Goal: Task Accomplishment & Management: Manage account settings

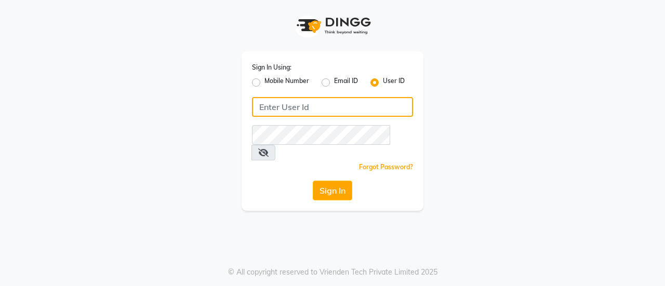
click at [329, 107] on input "Username" at bounding box center [332, 107] width 161 height 20
type input "[PERSON_NAME]"
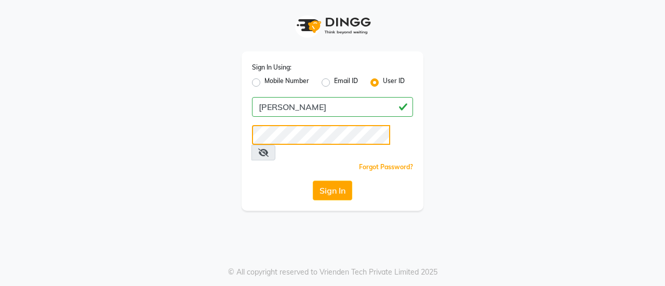
click at [313, 181] on button "Sign In" at bounding box center [332, 191] width 39 height 20
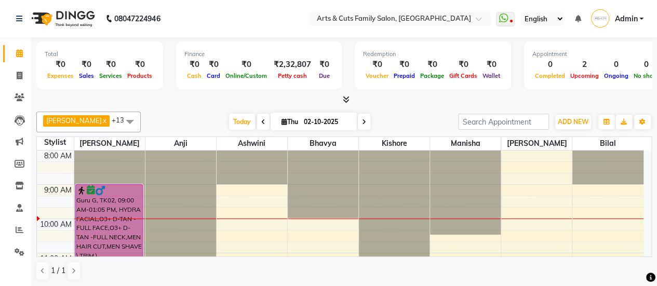
click at [166, 108] on div "Abdulla x [PERSON_NAME] x Anji x Ashwini x [PERSON_NAME] x Kishore x [PERSON_NA…" at bounding box center [344, 197] width 616 height 178
click at [195, 99] on div at bounding box center [344, 100] width 616 height 11
click at [17, 76] on icon at bounding box center [20, 76] width 6 height 8
select select "service"
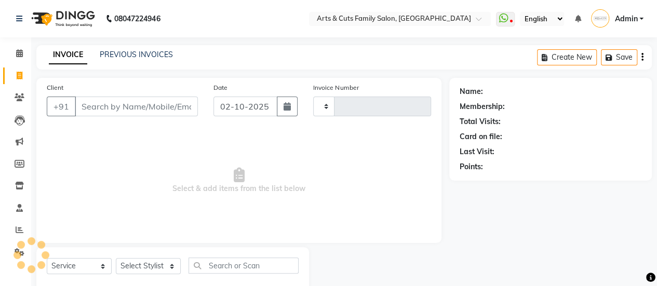
type input "3816"
select select "7513"
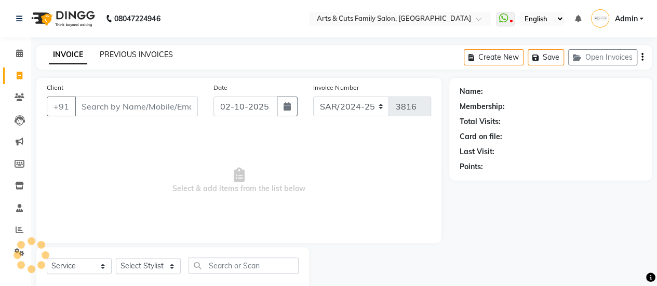
select select "45356"
click at [153, 57] on link "PREVIOUS INVOICES" at bounding box center [136, 54] width 73 height 9
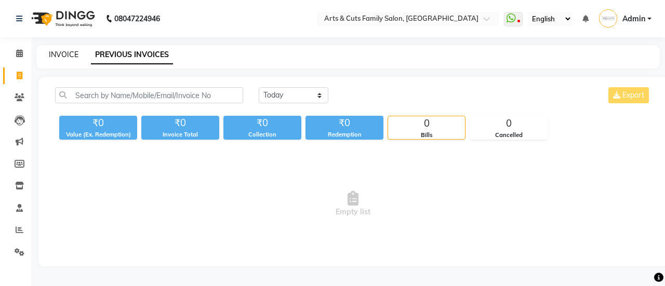
click at [70, 55] on link "INVOICE" at bounding box center [64, 54] width 30 height 9
select select "service"
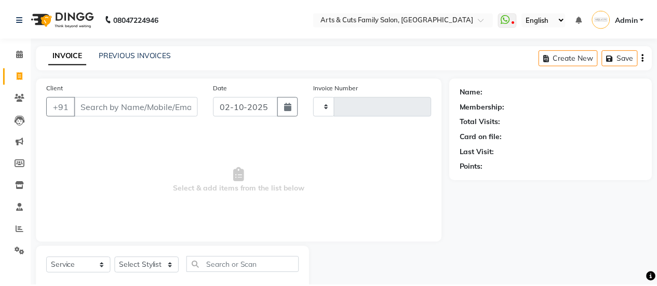
scroll to position [25, 0]
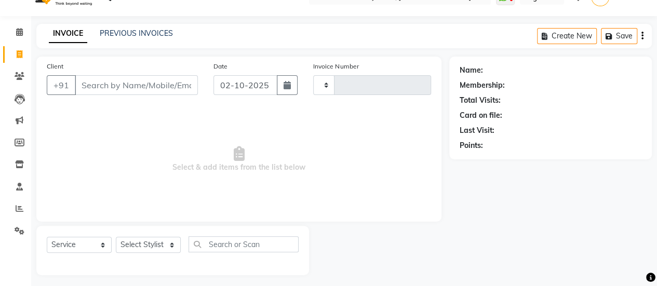
type input "3816"
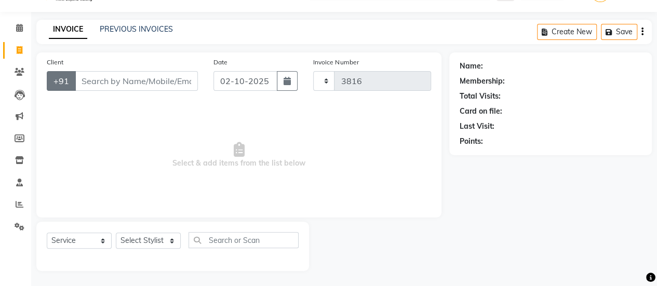
select select "7513"
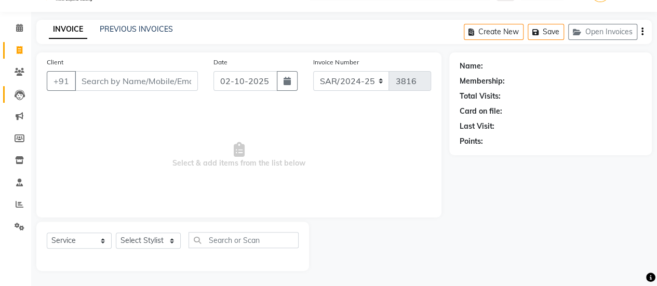
select select "45356"
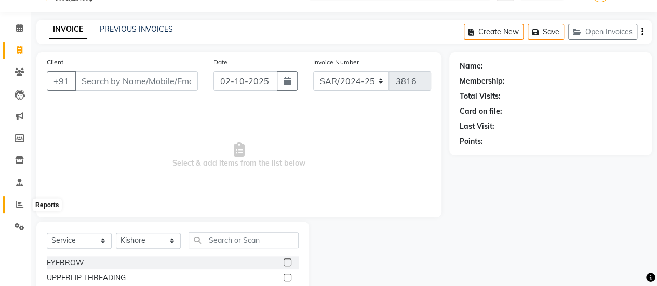
click at [19, 204] on icon at bounding box center [20, 205] width 8 height 8
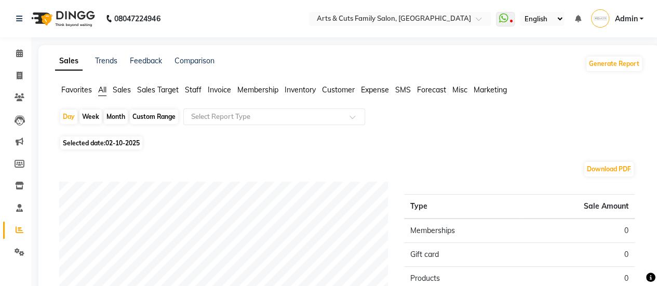
click at [118, 93] on span "Sales" at bounding box center [122, 89] width 18 height 9
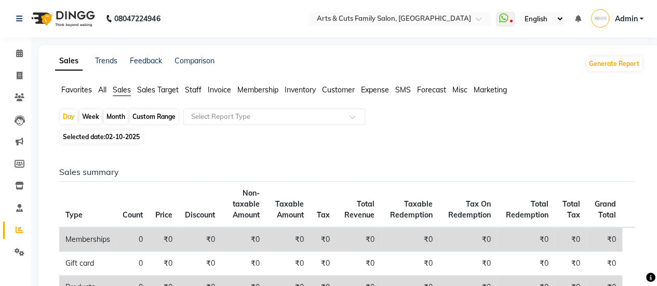
click at [127, 114] on div "Month" at bounding box center [116, 117] width 24 height 15
select select "10"
select select "2025"
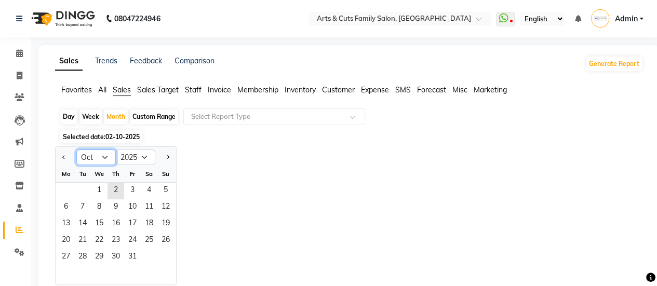
click at [99, 159] on select "Jan Feb Mar Apr May Jun [DATE] Aug Sep Oct Nov Dec" at bounding box center [95, 158] width 39 height 16
select select "9"
click at [76, 150] on select "Jan Feb Mar Apr May Jun [DATE] Aug Sep Oct Nov Dec" at bounding box center [95, 158] width 39 height 16
click at [70, 184] on span "1" at bounding box center [66, 191] width 17 height 17
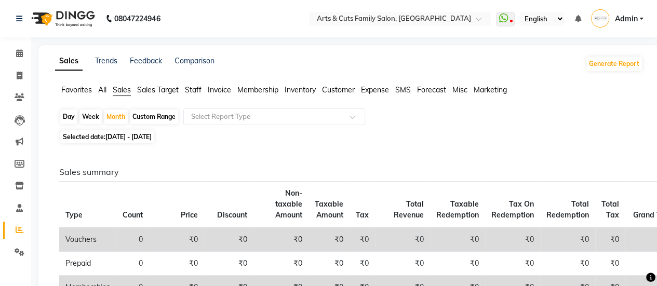
click at [140, 89] on span "Sales Target" at bounding box center [158, 89] width 42 height 9
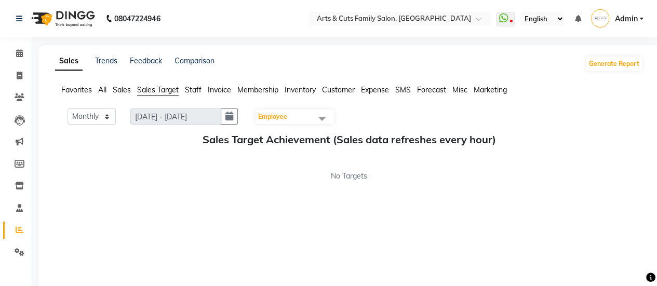
click at [294, 113] on span "Employee" at bounding box center [295, 117] width 78 height 15
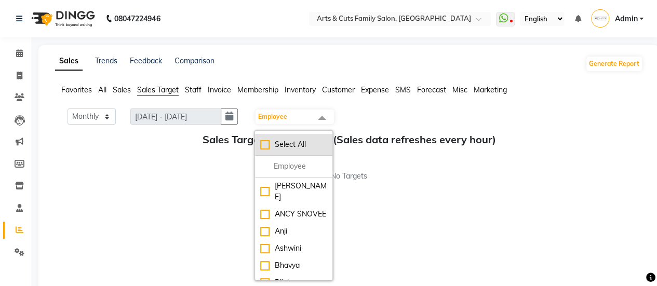
click at [269, 143] on div "Select All" at bounding box center [293, 144] width 67 height 11
checkbox input "true"
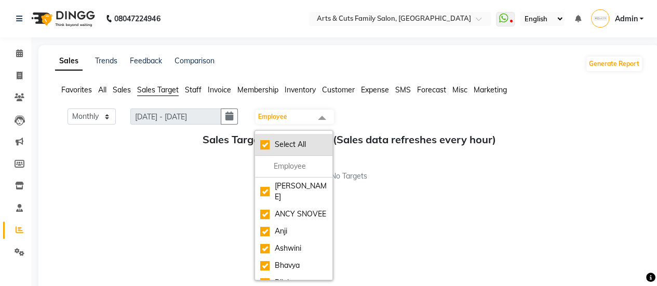
checkbox input "true"
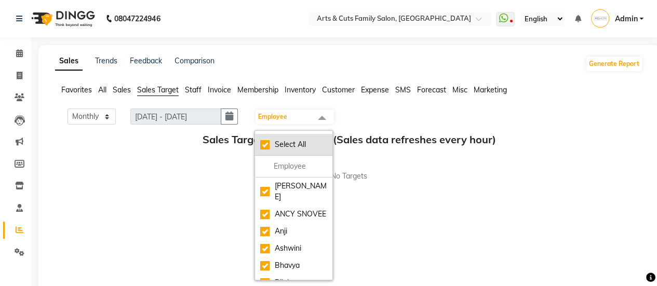
checkbox input "true"
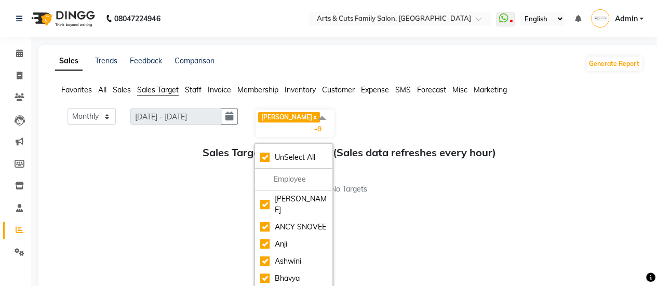
click at [390, 163] on div "Sales Target Achievement (Sales data refreshes every hour) No Targets" at bounding box center [349, 171] width 588 height 48
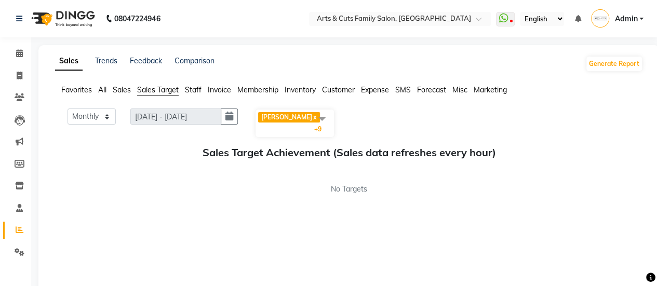
click at [275, 116] on span "[PERSON_NAME]" at bounding box center [286, 117] width 51 height 8
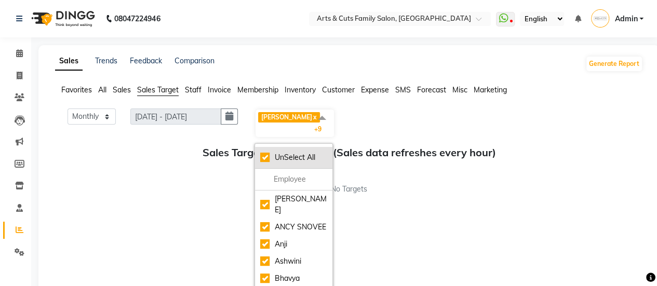
click at [266, 152] on div "UnSelect All" at bounding box center [293, 157] width 67 height 11
checkbox input "false"
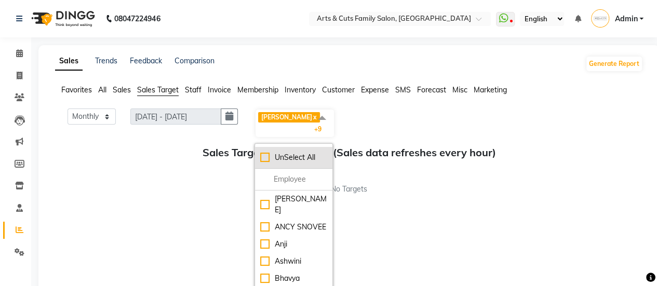
checkbox input "false"
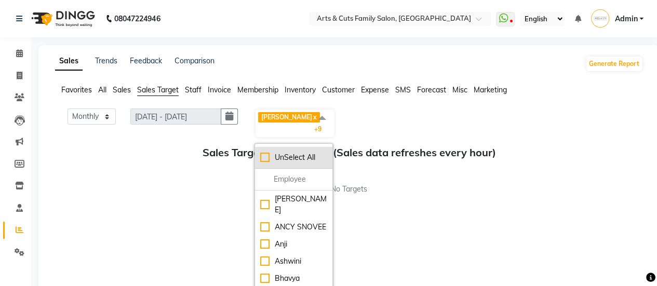
checkbox input "false"
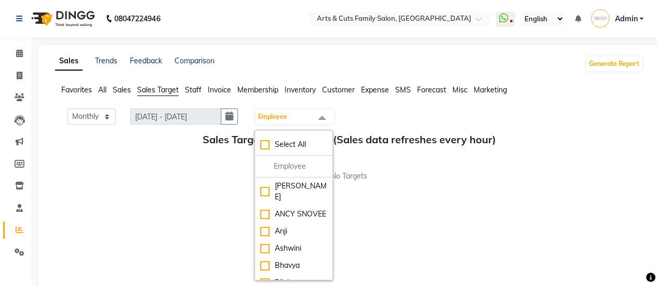
click at [390, 173] on div "No Targets" at bounding box center [349, 176] width 588 height 11
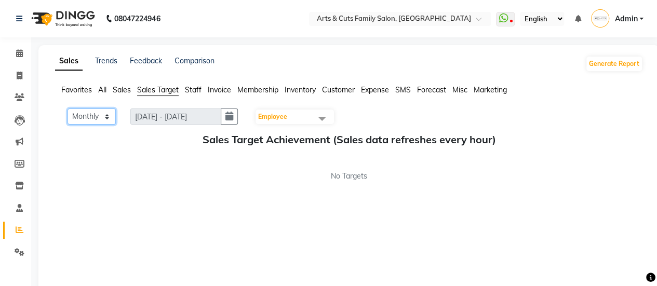
click at [101, 114] on select "Monthly Weekly" at bounding box center [92, 117] width 48 height 16
click at [452, 155] on div "Sales Target Achievement (Sales data refreshes every hour) No Targets" at bounding box center [349, 158] width 588 height 48
click at [192, 86] on span "Staff" at bounding box center [193, 89] width 17 height 9
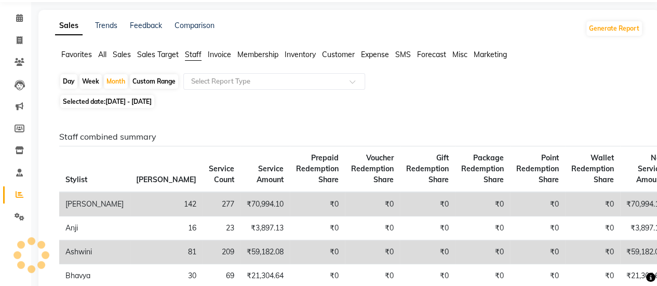
scroll to position [52, 0]
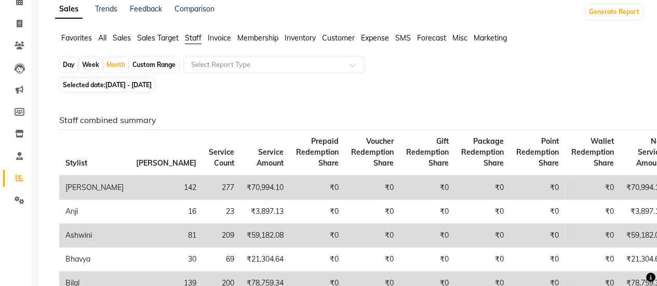
click at [222, 40] on span "Invoice" at bounding box center [219, 37] width 23 height 9
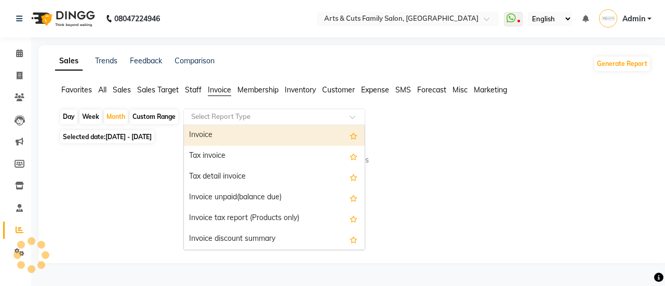
click at [232, 120] on input "text" at bounding box center [264, 117] width 150 height 10
click at [482, 157] on div "No reports" at bounding box center [351, 160] width 584 height 11
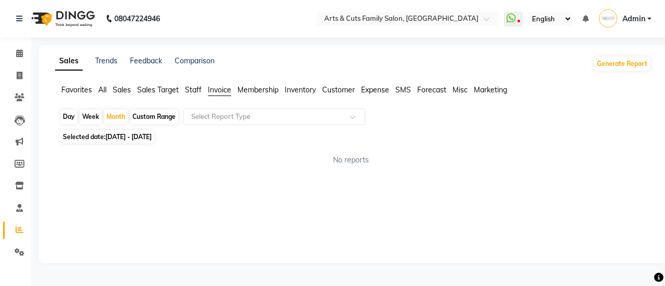
click at [263, 89] on span "Membership" at bounding box center [257, 89] width 41 height 9
click at [219, 91] on span "Invoice" at bounding box center [219, 89] width 23 height 9
click at [103, 87] on span "All" at bounding box center [102, 89] width 8 height 9
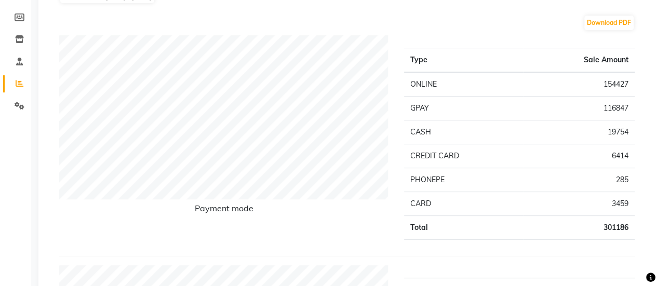
scroll to position [156, 0]
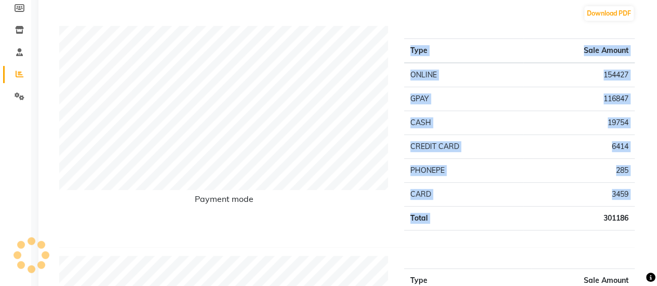
drag, startPoint x: 582, startPoint y: 209, endPoint x: 639, endPoint y: 216, distance: 57.0
click at [639, 216] on div "Type Sale Amount ONLINE 154427 GPAY 116847 CASH 19754 CREDIT CARD 6414 PHONEPE …" at bounding box center [520, 132] width 246 height 213
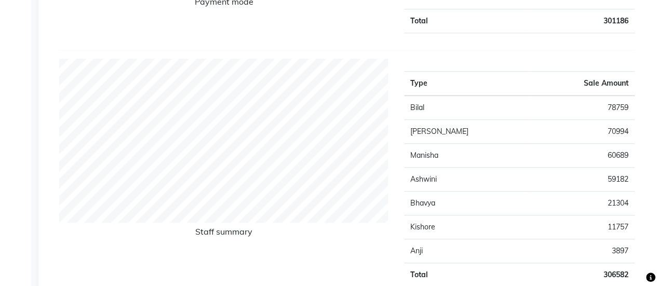
scroll to position [369, 0]
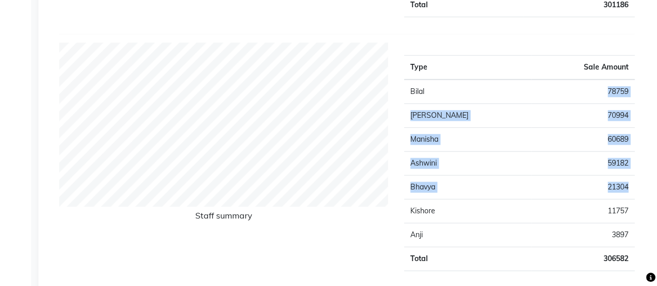
drag, startPoint x: 605, startPoint y: 89, endPoint x: 627, endPoint y: 185, distance: 98.0
click at [627, 185] on tbody "Bilal 78759 [PERSON_NAME] 70994 [PERSON_NAME] 60689 Ashwini 59182 [PERSON_NAME]…" at bounding box center [519, 176] width 231 height 192
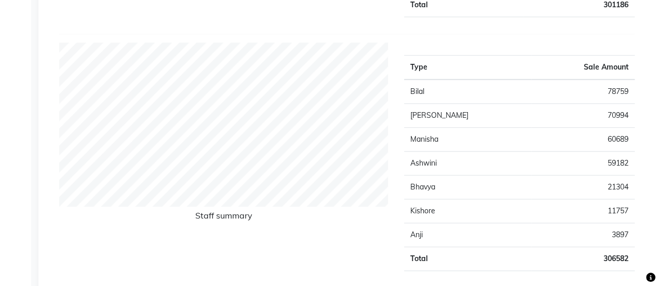
click at [408, 88] on td "Bilal" at bounding box center [468, 92] width 128 height 24
drag, startPoint x: 403, startPoint y: 89, endPoint x: 636, endPoint y: 126, distance: 235.8
click at [636, 126] on div "Type Sale Amount Bilal 78759 Abdulla 70994 [PERSON_NAME] 60689 Ashwini 59182 [P…" at bounding box center [520, 161] width 246 height 237
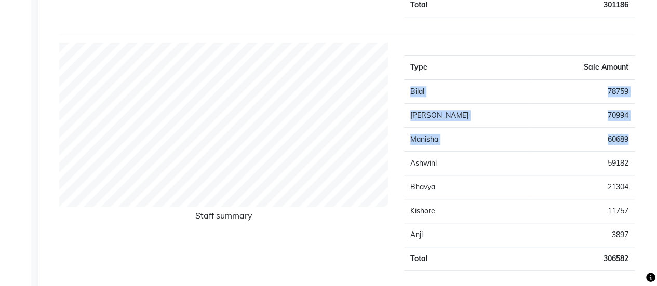
drag, startPoint x: 411, startPoint y: 86, endPoint x: 630, endPoint y: 138, distance: 224.9
click at [630, 138] on tbody "Bilal 78759 [PERSON_NAME] 70994 [PERSON_NAME] 60689 Ashwini 59182 [PERSON_NAME]…" at bounding box center [519, 176] width 231 height 192
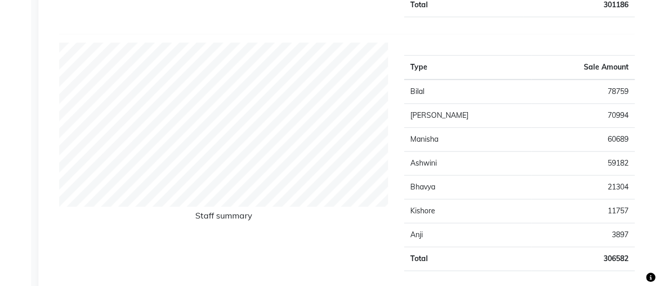
click at [617, 161] on td "59182" at bounding box center [583, 164] width 103 height 24
drag, startPoint x: 592, startPoint y: 137, endPoint x: 630, endPoint y: 134, distance: 38.1
click at [630, 134] on td "60689" at bounding box center [583, 140] width 103 height 24
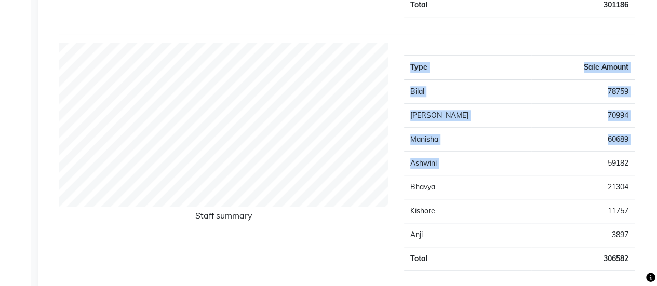
drag, startPoint x: 603, startPoint y: 162, endPoint x: 639, endPoint y: 166, distance: 36.1
click at [639, 166] on div "Type Sale Amount Bilal 78759 Abdulla 70994 [PERSON_NAME] 60689 Ashwini 59182 [P…" at bounding box center [520, 161] width 246 height 237
click at [624, 163] on td "59182" at bounding box center [583, 164] width 103 height 24
click at [606, 162] on td "59182" at bounding box center [583, 164] width 103 height 24
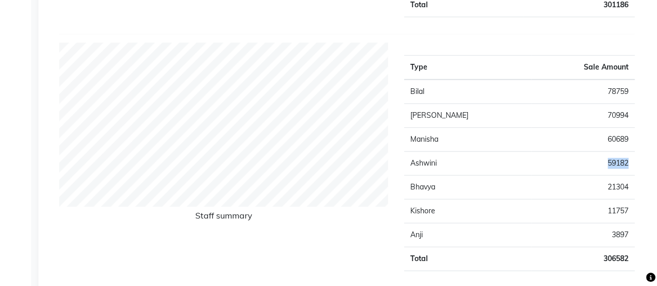
drag, startPoint x: 597, startPoint y: 163, endPoint x: 632, endPoint y: 165, distance: 35.4
click at [632, 165] on td "59182" at bounding box center [583, 164] width 103 height 24
click at [595, 191] on td "21304" at bounding box center [583, 188] width 103 height 24
drag, startPoint x: 599, startPoint y: 190, endPoint x: 634, endPoint y: 190, distance: 35.3
click at [634, 190] on td "21304" at bounding box center [583, 188] width 103 height 24
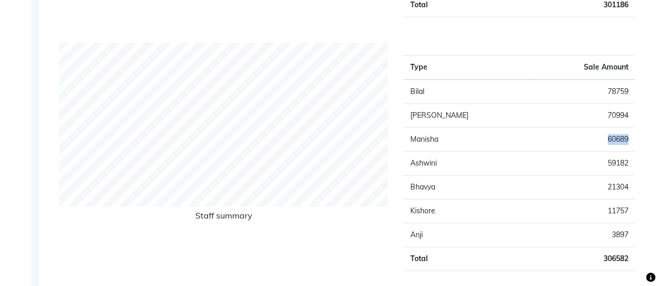
drag, startPoint x: 606, startPoint y: 134, endPoint x: 632, endPoint y: 136, distance: 25.5
click at [632, 136] on td "60689" at bounding box center [583, 140] width 103 height 24
click at [594, 154] on td "59182" at bounding box center [583, 164] width 103 height 24
drag, startPoint x: 601, startPoint y: 137, endPoint x: 629, endPoint y: 140, distance: 28.2
click at [629, 140] on td "60689" at bounding box center [583, 140] width 103 height 24
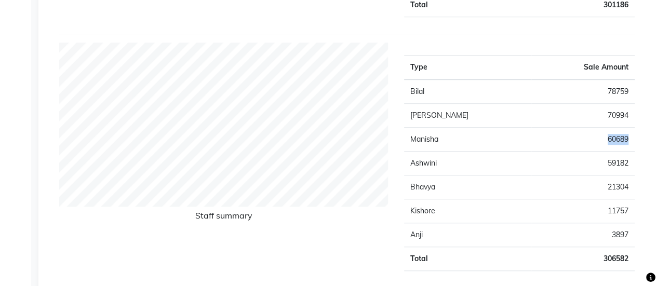
click at [575, 146] on td "60689" at bounding box center [583, 140] width 103 height 24
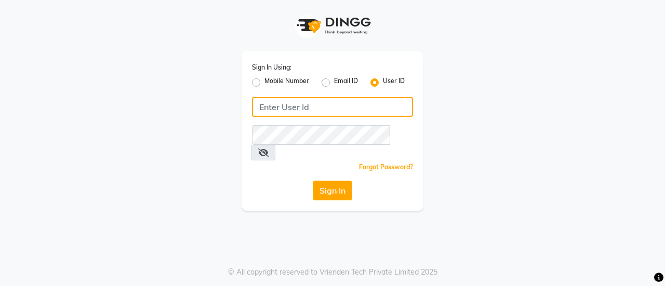
click at [285, 99] on input "Username" at bounding box center [332, 107] width 161 height 20
type input "[PERSON_NAME]"
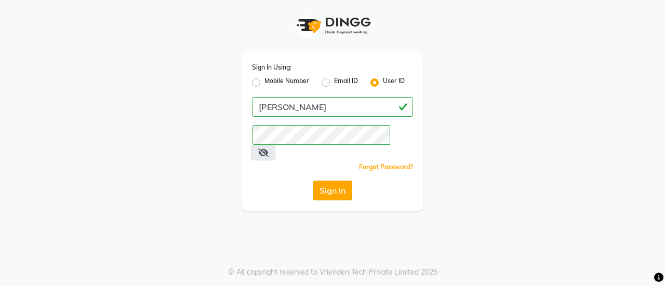
click at [314, 181] on button "Sign In" at bounding box center [332, 191] width 39 height 20
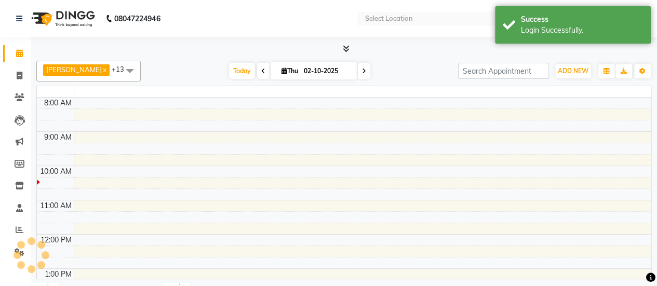
select select "en"
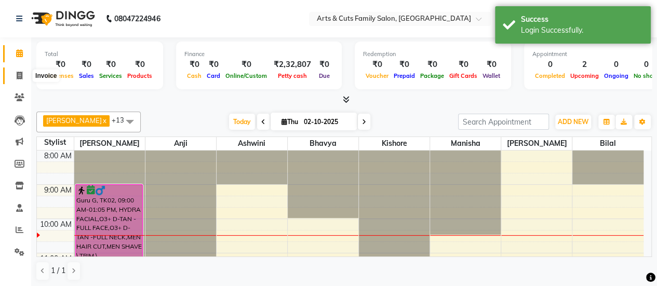
click at [14, 81] on span at bounding box center [19, 76] width 18 height 12
select select "service"
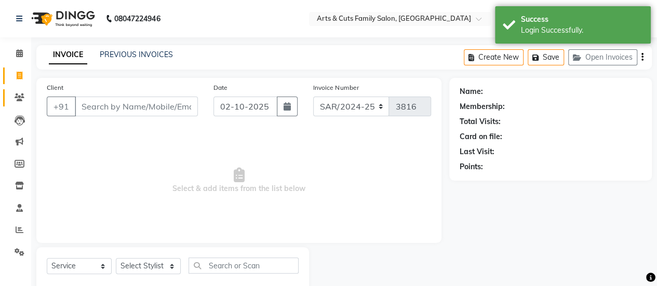
click at [14, 95] on span at bounding box center [19, 98] width 18 height 12
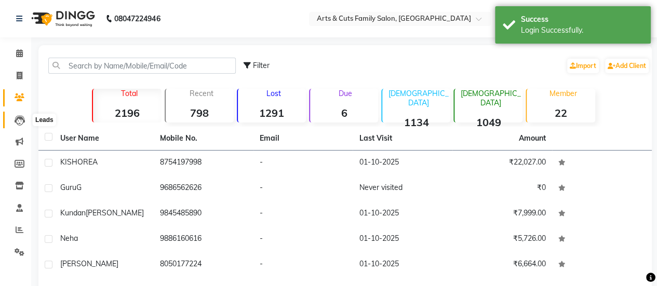
click at [23, 113] on link "Leads" at bounding box center [15, 120] width 25 height 17
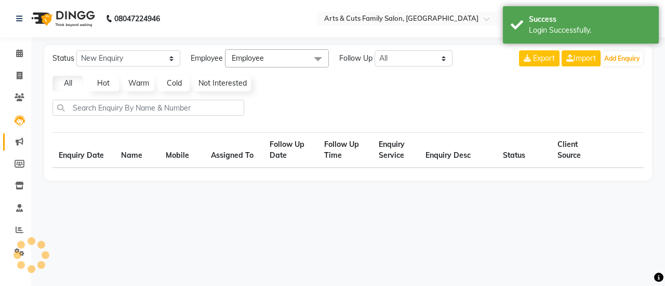
click at [21, 138] on icon at bounding box center [20, 142] width 8 height 8
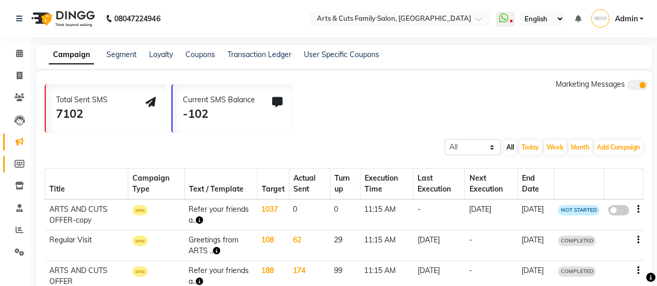
click at [18, 157] on link "Members" at bounding box center [15, 164] width 25 height 17
select select
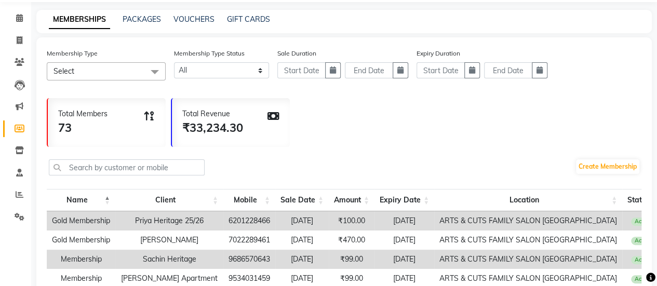
scroll to position [52, 0]
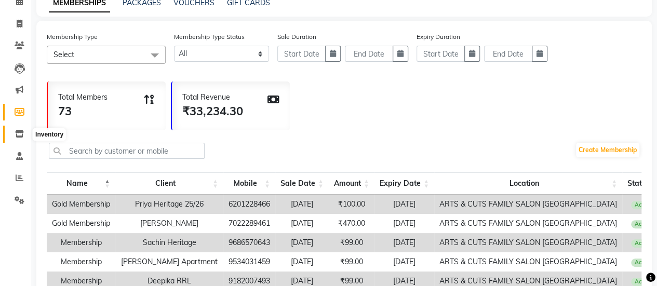
click at [11, 135] on span at bounding box center [19, 134] width 18 height 12
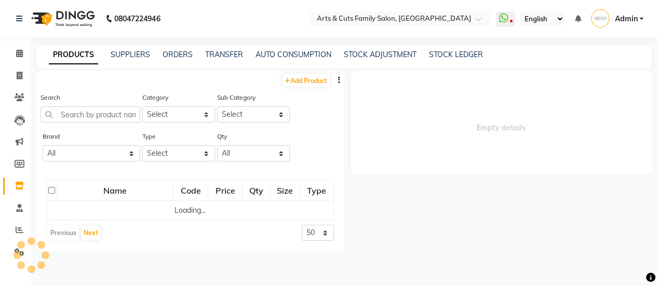
select select
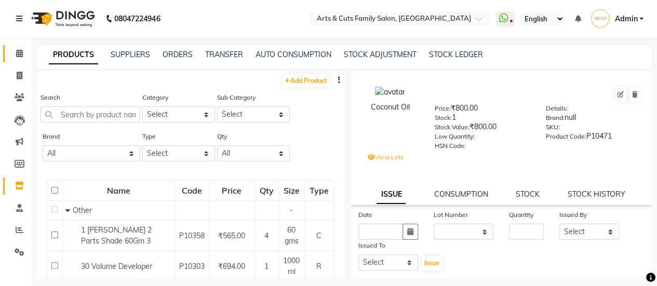
click at [22, 60] on link "Calendar" at bounding box center [15, 53] width 25 height 17
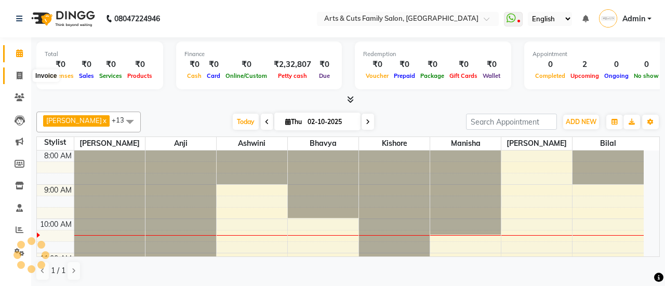
click at [20, 75] on icon at bounding box center [20, 76] width 6 height 8
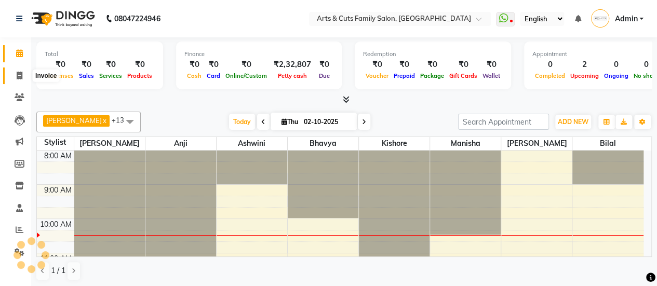
select select "service"
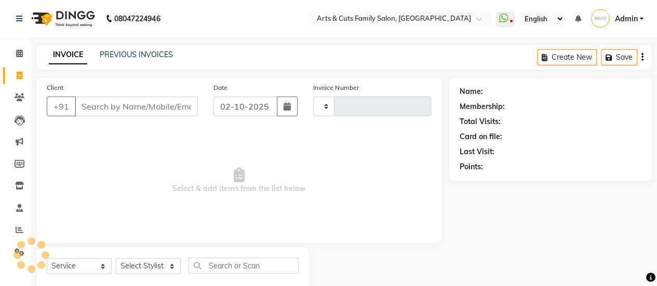
type input "3816"
select select "7513"
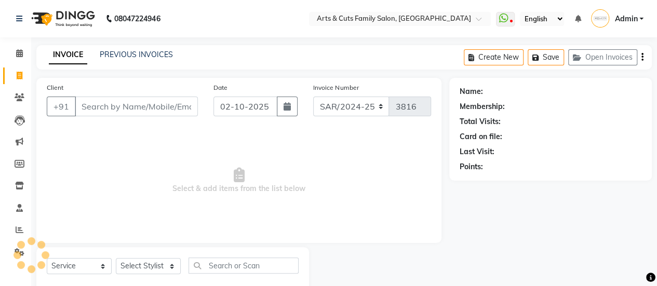
click at [135, 47] on div "INVOICE PREVIOUS INVOICES Create New Save Open Invoices" at bounding box center [344, 57] width 616 height 24
select select "45356"
click at [107, 55] on link "PREVIOUS INVOICES" at bounding box center [136, 54] width 73 height 9
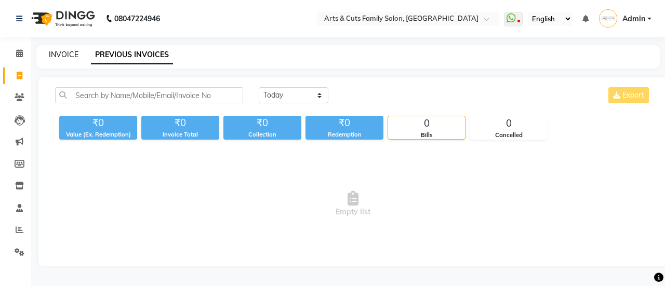
click at [70, 59] on link "INVOICE" at bounding box center [64, 54] width 30 height 9
select select "service"
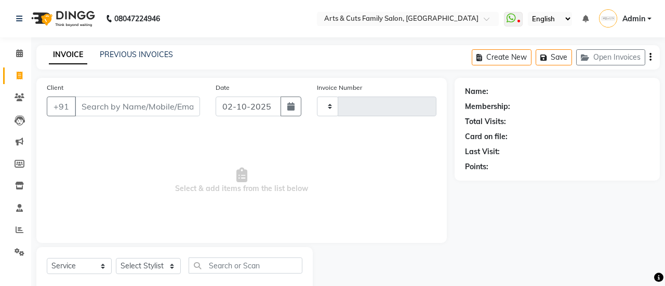
type input "3816"
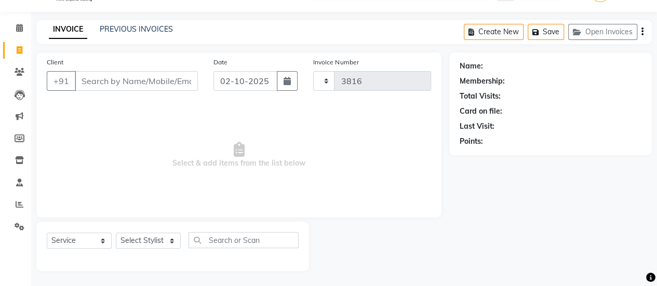
select select "7513"
select select "45356"
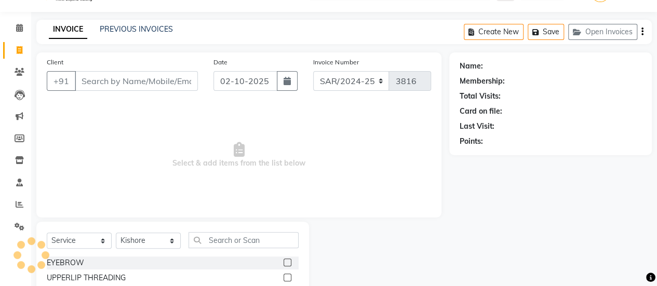
scroll to position [129, 0]
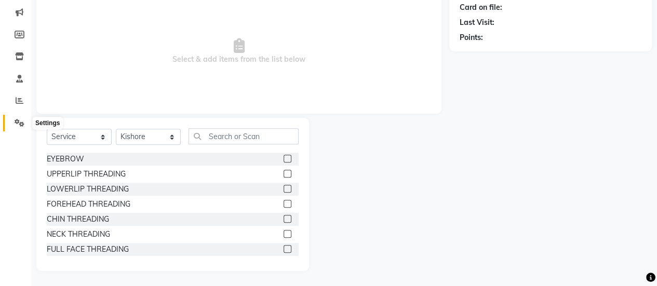
click at [22, 122] on icon at bounding box center [20, 123] width 10 height 8
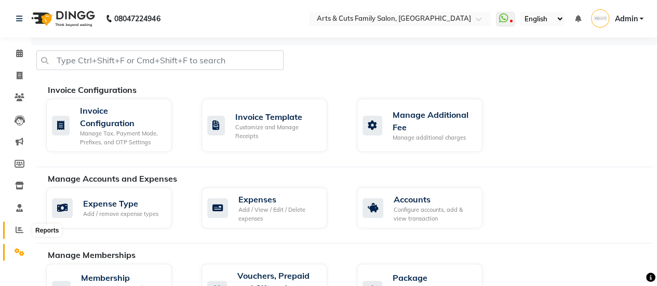
click at [14, 226] on span at bounding box center [19, 231] width 18 height 12
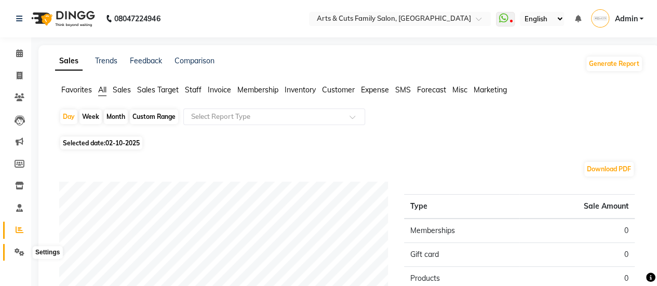
click at [14, 249] on span at bounding box center [19, 253] width 18 height 12
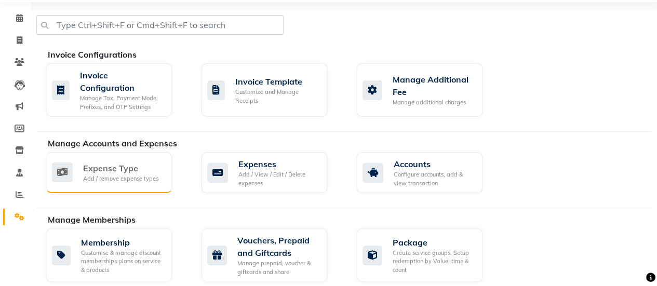
scroll to position [52, 0]
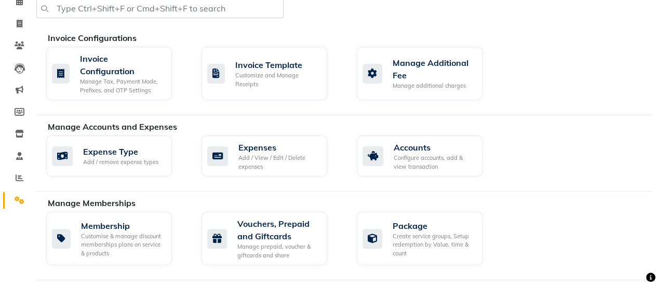
click at [562, 154] on div "Expense Type Add / remove expense types Expenses Add / View / Edit / Delete exp…" at bounding box center [349, 158] width 622 height 45
